Goal: Find specific page/section: Find specific page/section

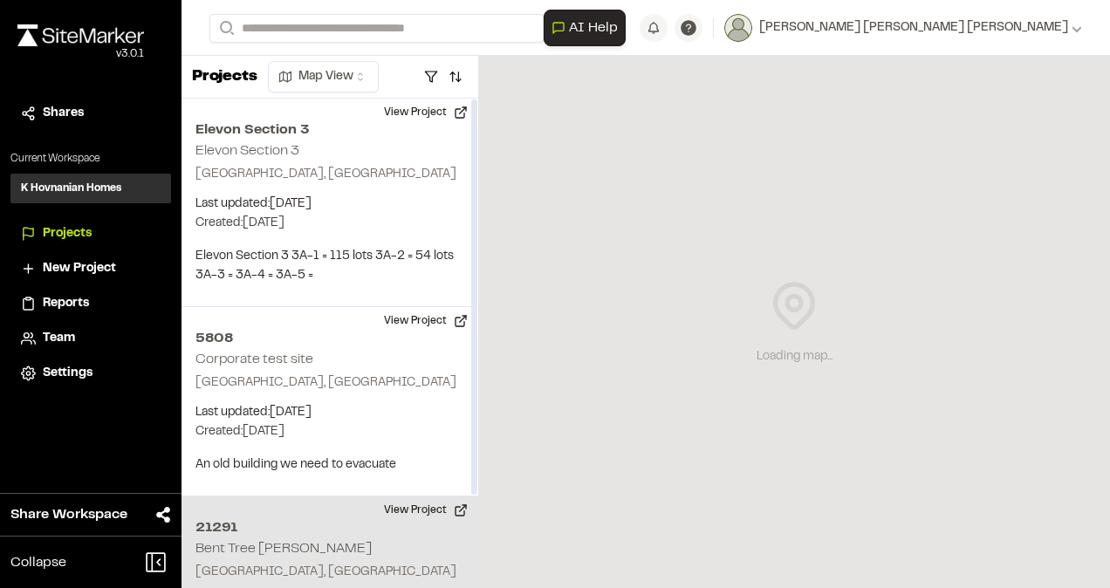
click at [256, 543] on h2 "Bent Tree [PERSON_NAME]" at bounding box center [283, 549] width 176 height 12
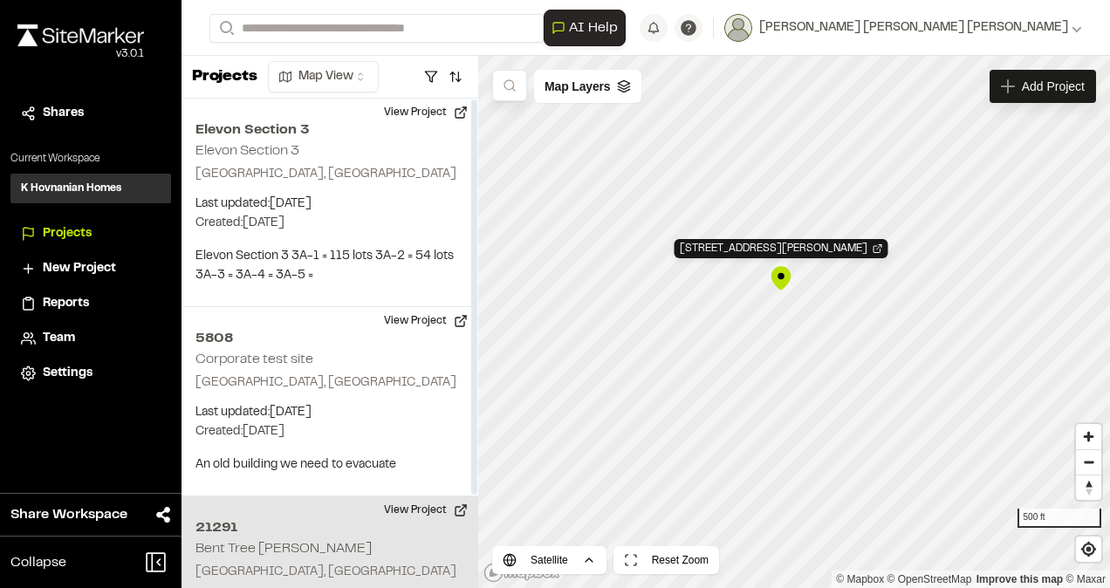
click at [214, 523] on h2 "21291" at bounding box center [329, 527] width 269 height 21
click at [754, 253] on div "21291 Bent Tree Meadows" at bounding box center [782, 248] width 214 height 19
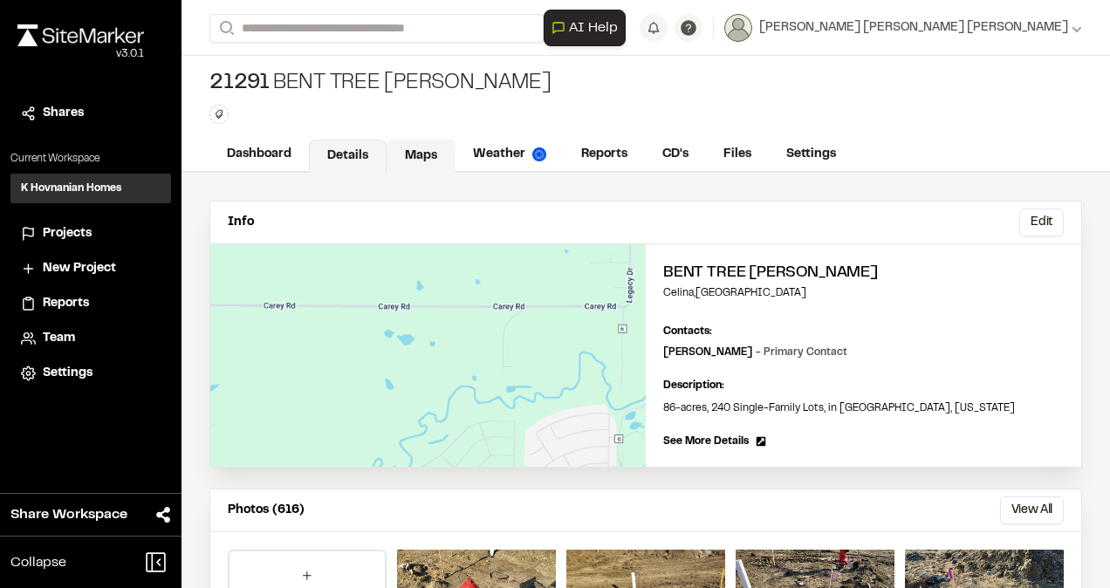
click at [437, 157] on link "Maps" at bounding box center [421, 156] width 69 height 33
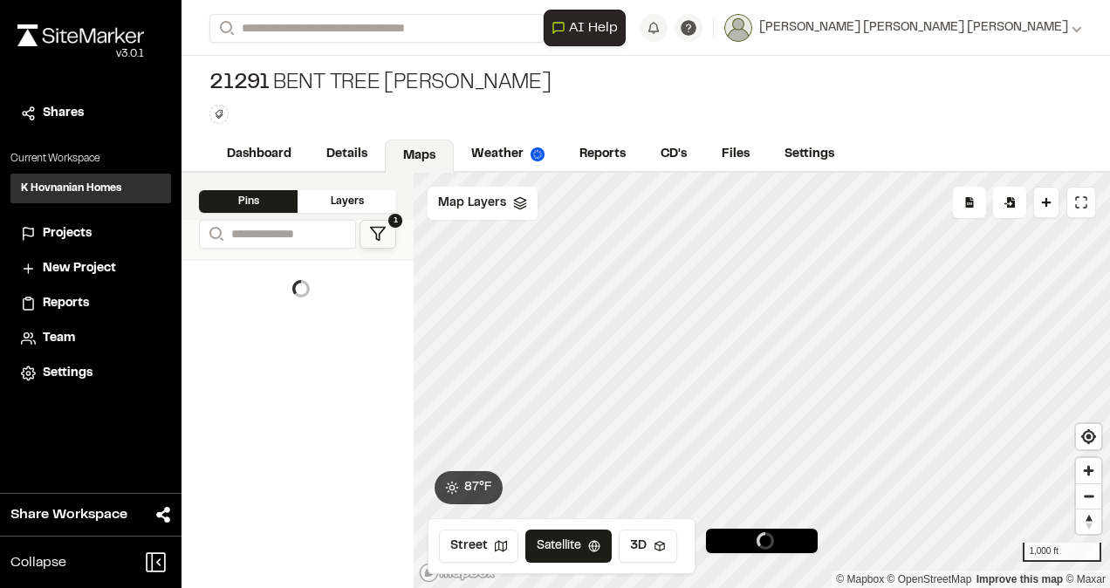
click at [724, 173] on div at bounding box center [762, 173] width 696 height 0
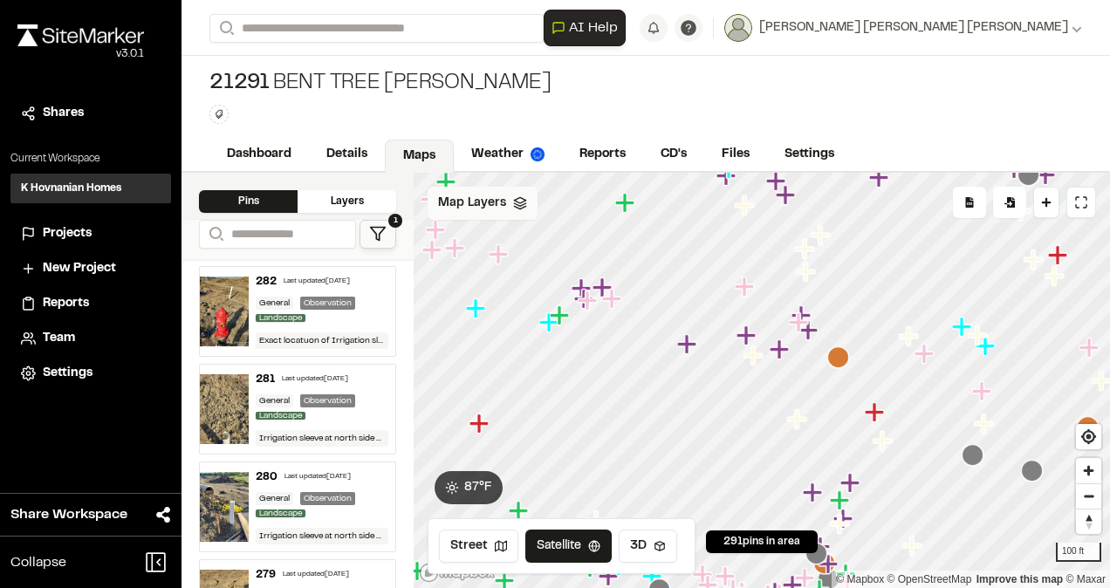
click at [517, 206] on icon at bounding box center [520, 203] width 14 height 14
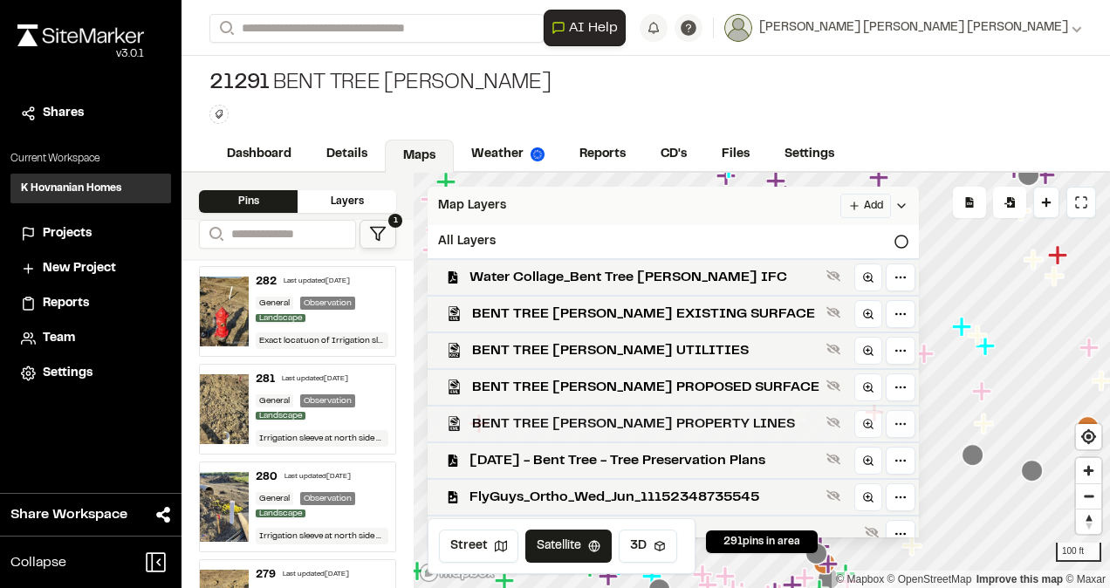
click at [588, 411] on div "BENT TREE [PERSON_NAME] PROPERTY LINES" at bounding box center [666, 423] width 505 height 37
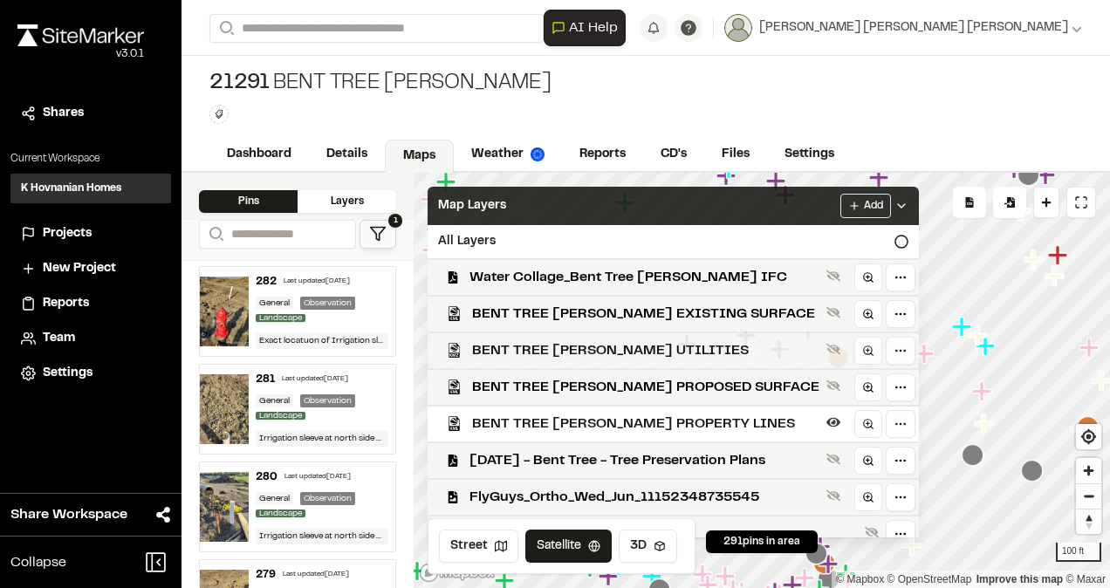
click at [620, 340] on span "BENT TREE [PERSON_NAME] UTILITIES" at bounding box center [645, 350] width 347 height 21
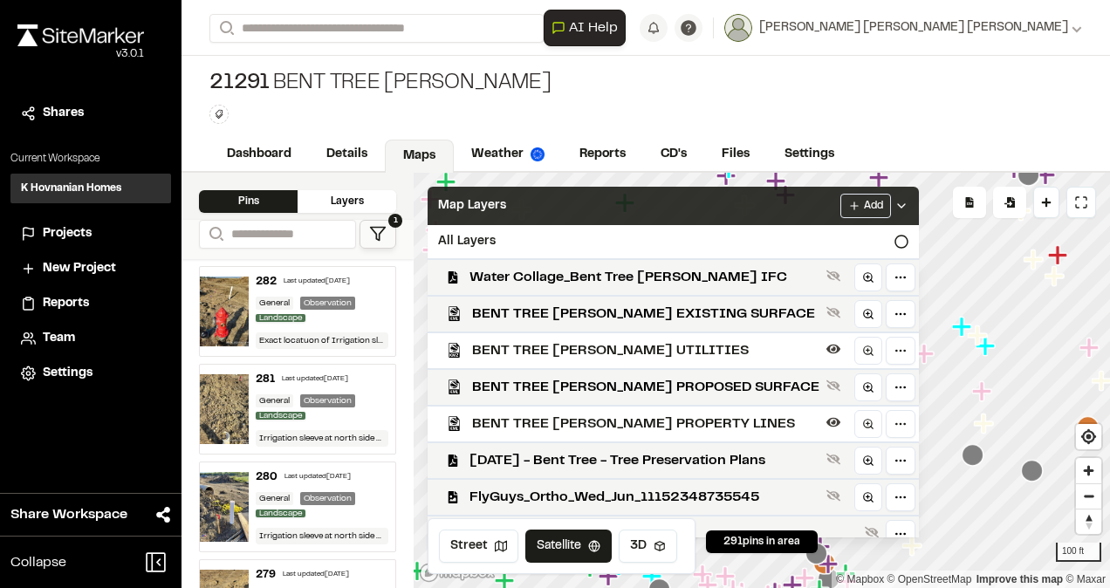
click at [896, 200] on icon at bounding box center [901, 206] width 14 height 14
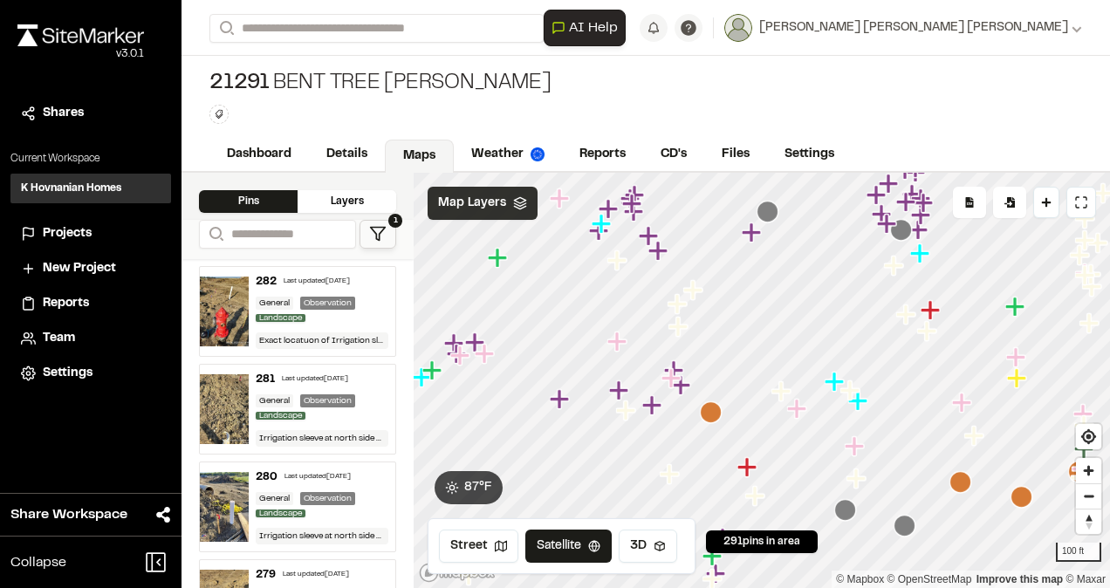
click at [375, 232] on polygon at bounding box center [378, 234] width 15 height 13
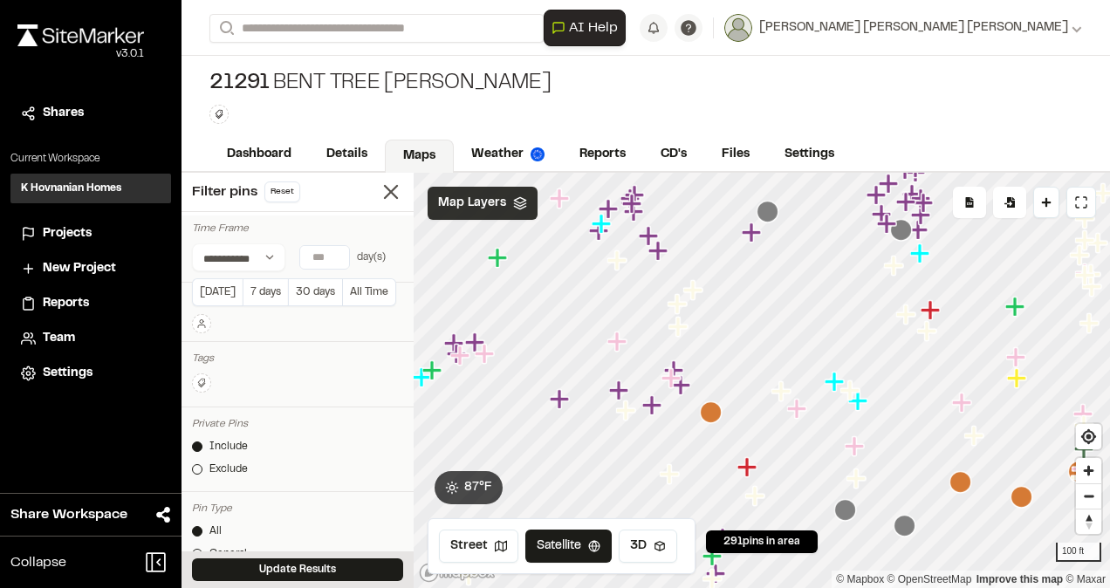
click at [326, 248] on input "number" at bounding box center [324, 257] width 49 height 23
click at [331, 261] on input "*" at bounding box center [324, 257] width 49 height 23
click at [339, 262] on input "*" at bounding box center [324, 257] width 49 height 23
click at [335, 250] on input "*" at bounding box center [324, 257] width 49 height 23
click at [337, 253] on input "*" at bounding box center [324, 257] width 49 height 23
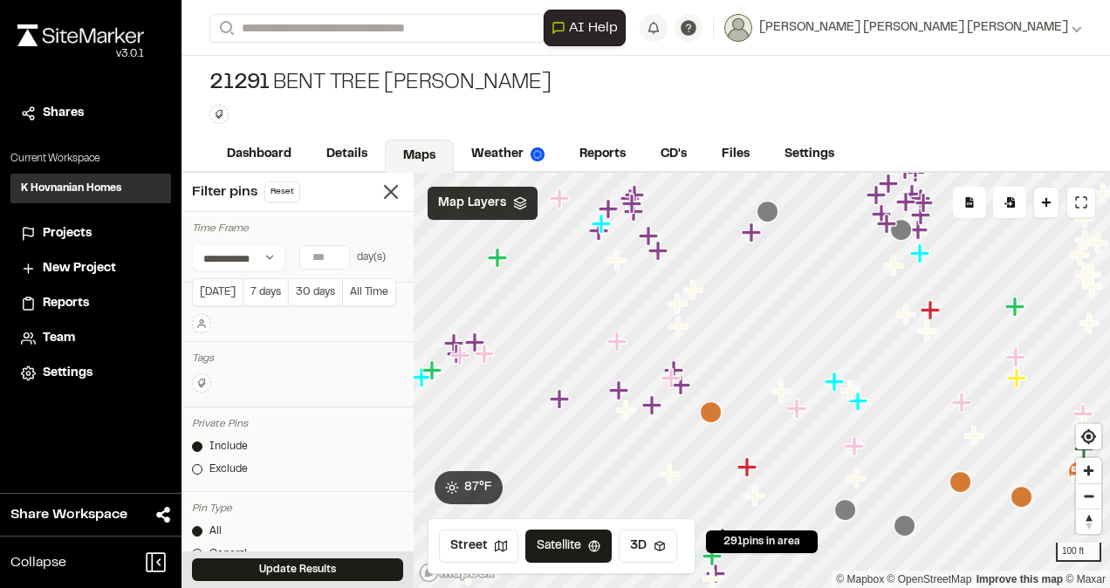
type input "*"
click at [336, 253] on input "*" at bounding box center [324, 257] width 49 height 23
click at [354, 370] on div "Tags Clear Done" at bounding box center [298, 377] width 232 height 62
click at [321, 564] on button "Update Results" at bounding box center [297, 569] width 211 height 23
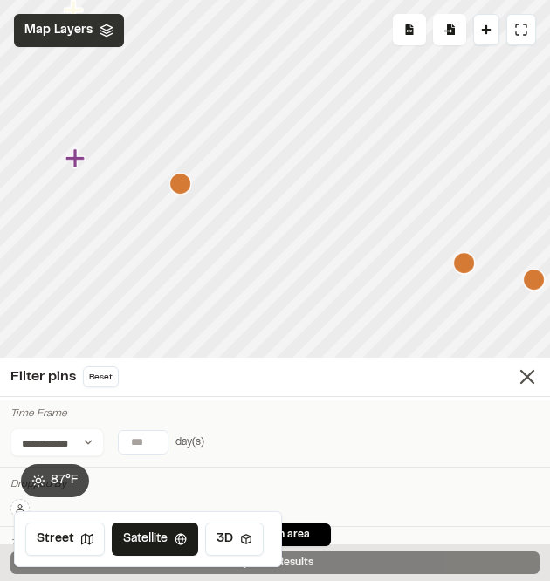
click at [180, 186] on icon "Map marker" at bounding box center [180, 184] width 22 height 22
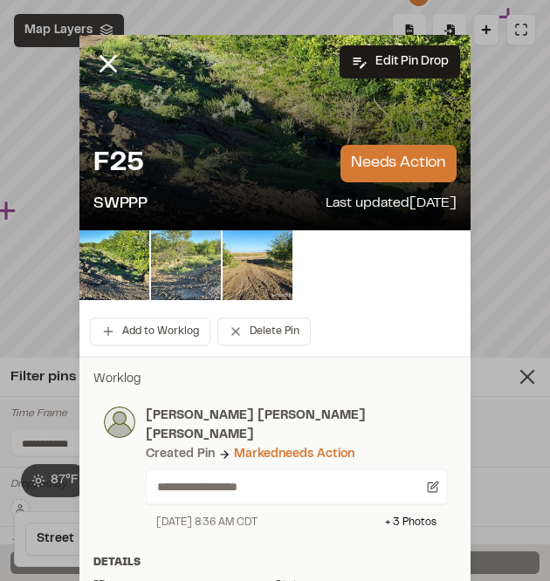
click at [188, 262] on img at bounding box center [186, 265] width 70 height 70
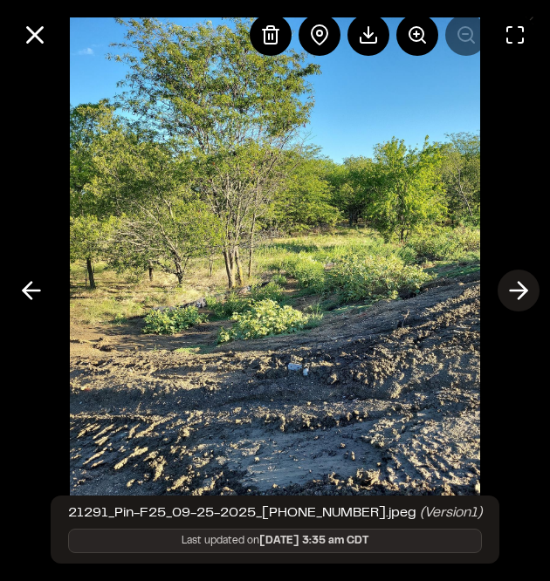
click at [522, 286] on polyline at bounding box center [522, 291] width 8 height 17
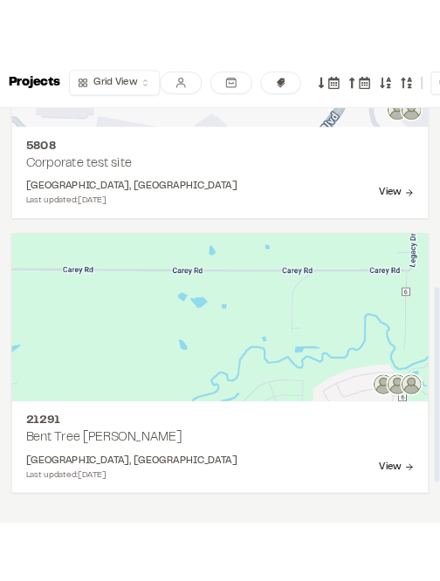
scroll to position [587, 0]
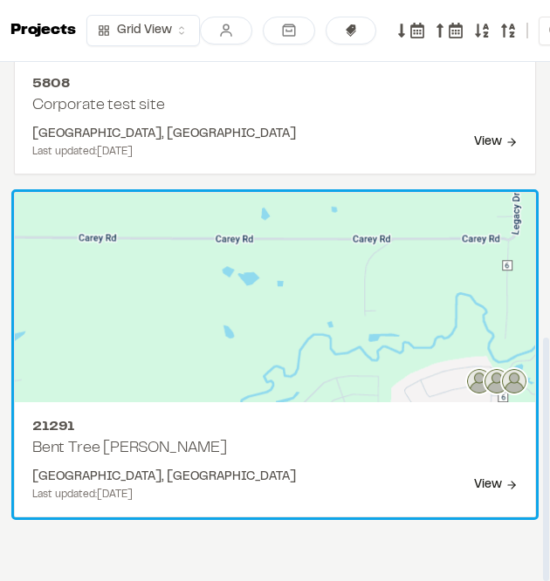
click at [290, 441] on h2 "Bent Tree [PERSON_NAME]" at bounding box center [274, 449] width 485 height 24
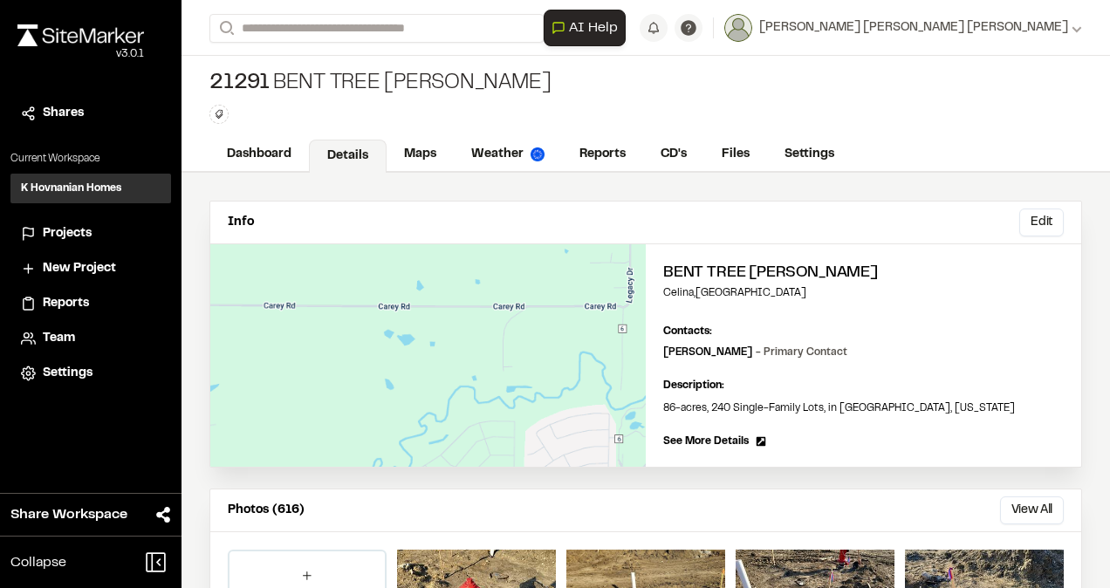
click at [414, 138] on div "Dashboard Details Maps Weather Reports CD's Files Settings" at bounding box center [646, 155] width 928 height 35
click at [421, 155] on link "Maps" at bounding box center [421, 156] width 69 height 33
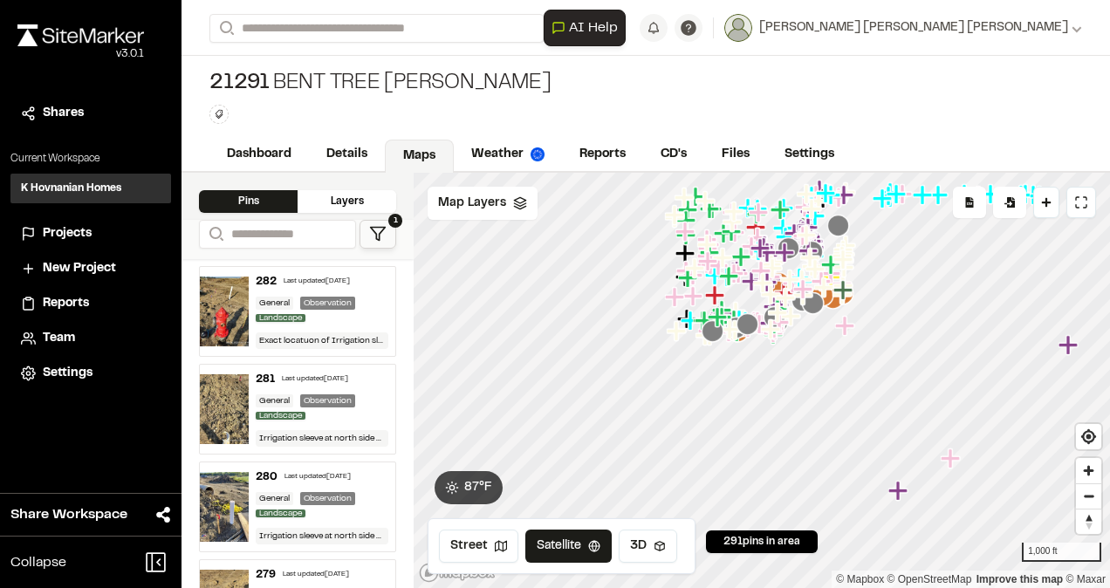
click at [380, 233] on polygon at bounding box center [378, 234] width 15 height 13
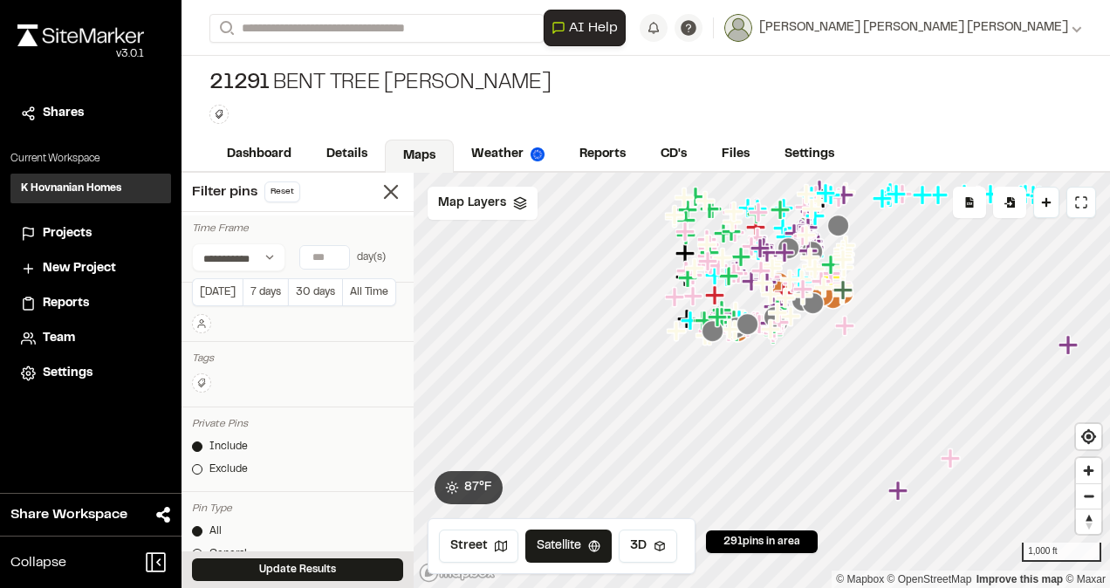
click at [329, 258] on input "*" at bounding box center [324, 257] width 49 height 23
click at [339, 258] on input "*" at bounding box center [324, 257] width 49 height 23
click at [338, 252] on input "*" at bounding box center [324, 257] width 49 height 23
type input "*"
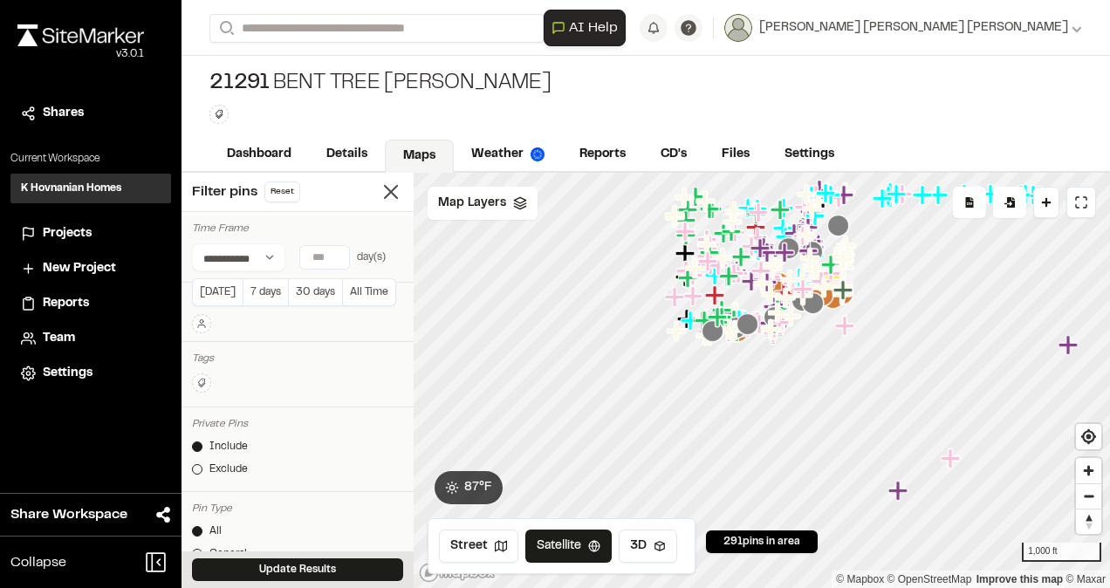
click at [338, 252] on input "*" at bounding box center [324, 257] width 49 height 23
click at [319, 566] on button "Update Results" at bounding box center [297, 569] width 211 height 23
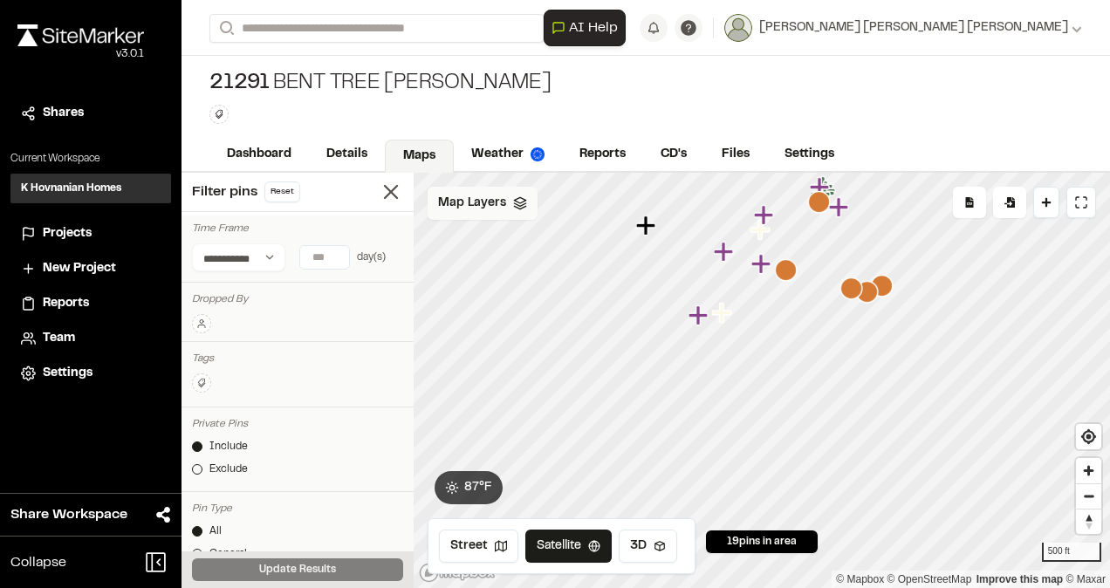
click at [517, 213] on div "Map Layers" at bounding box center [483, 203] width 110 height 33
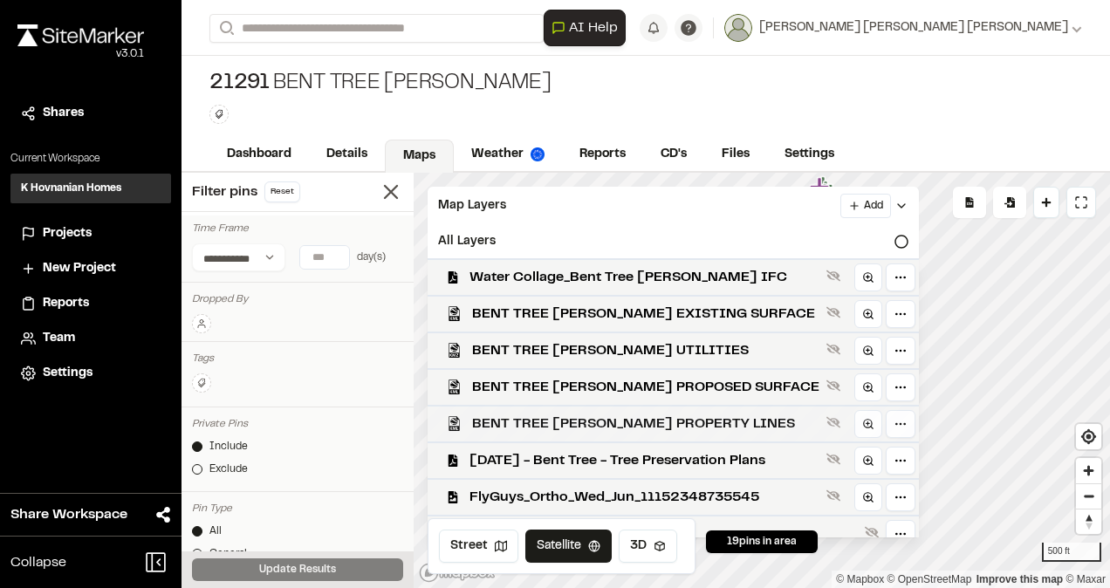
click at [549, 425] on span "BENT TREE [PERSON_NAME] PROPERTY LINES" at bounding box center [645, 424] width 347 height 21
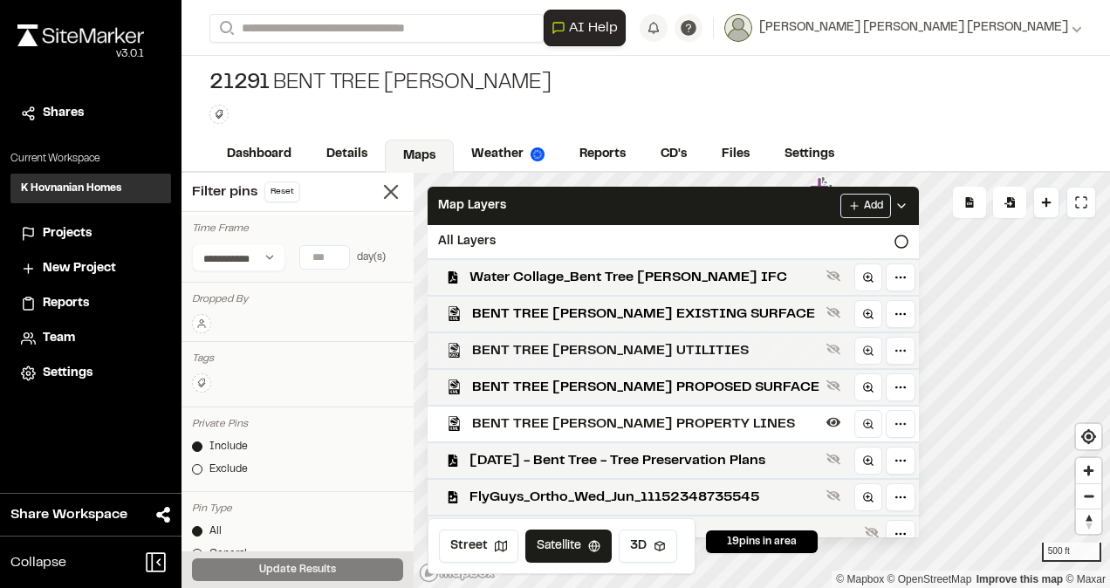
click at [546, 340] on span "BENT TREE [PERSON_NAME] UTILITIES" at bounding box center [645, 350] width 347 height 21
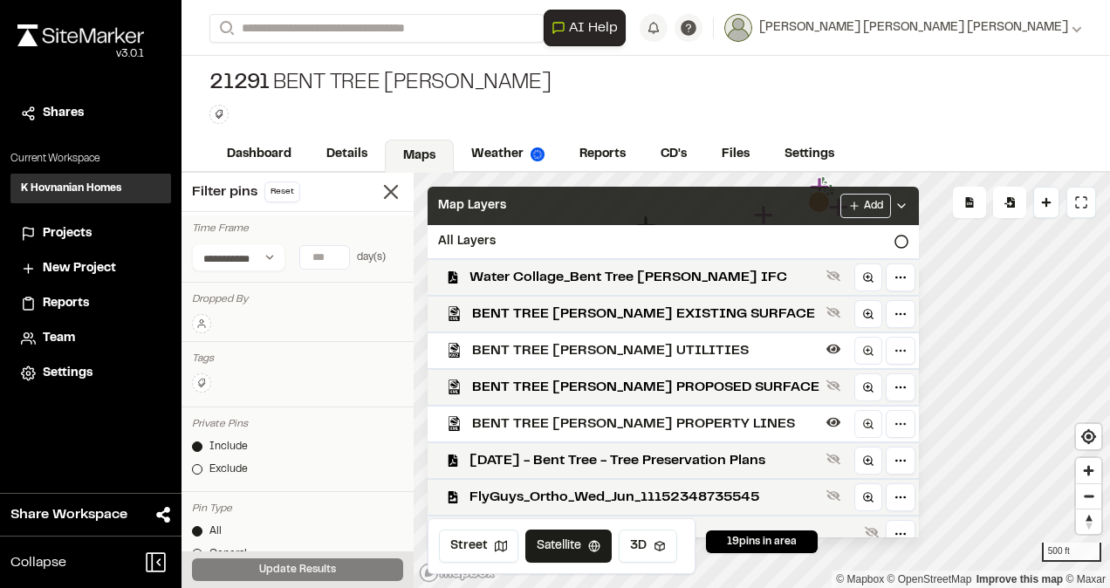
click at [549, 204] on polyline at bounding box center [901, 205] width 7 height 3
